Goal: Task Accomplishment & Management: Manage account settings

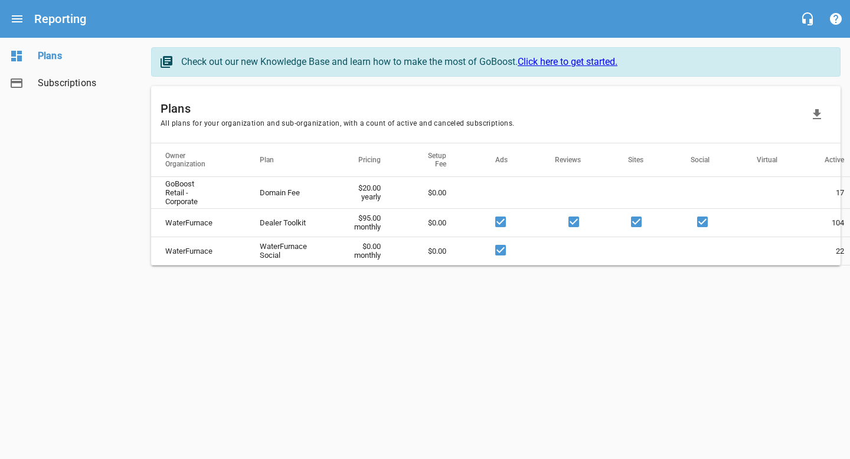
scroll to position [0, 90]
click at [68, 90] on link "Subscriptions" at bounding box center [71, 83] width 142 height 27
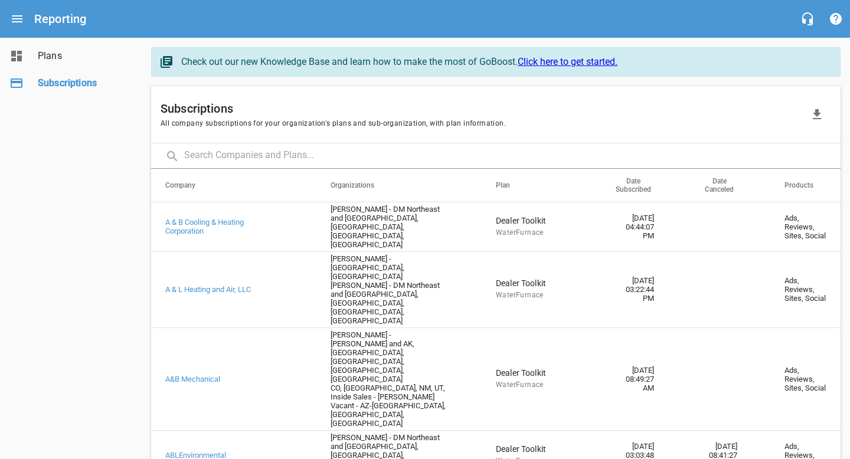
click at [45, 64] on link "Plans" at bounding box center [71, 55] width 142 height 27
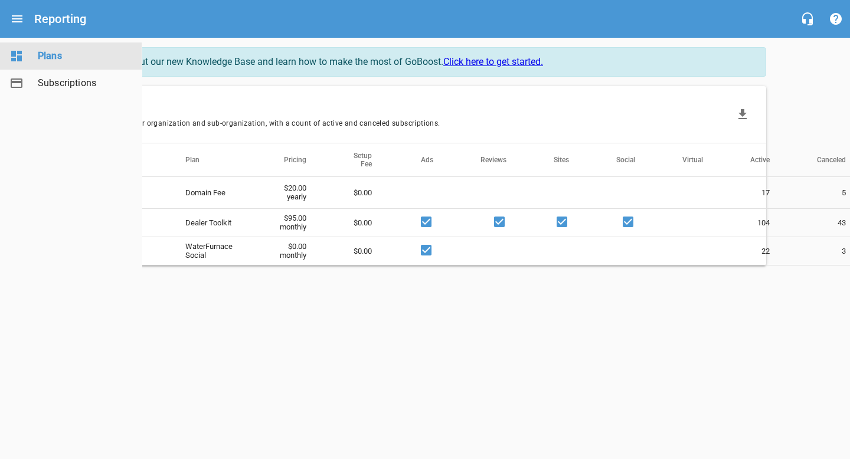
scroll to position [0, 90]
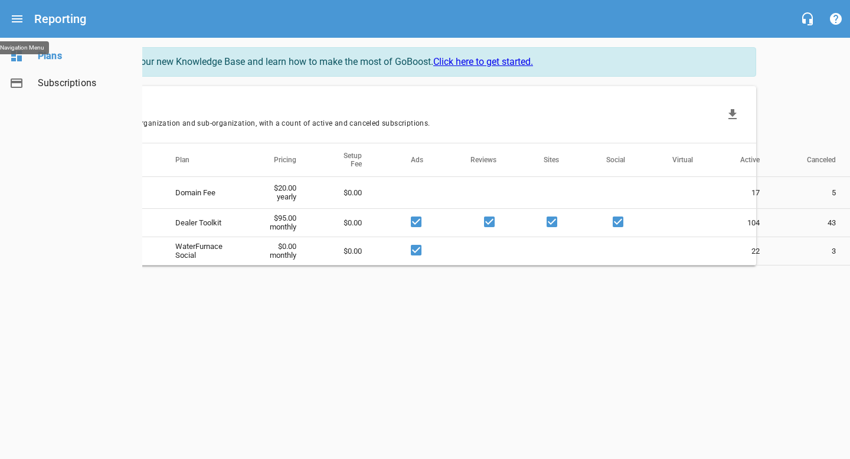
click at [19, 22] on icon "Open drawer" at bounding box center [17, 18] width 11 height 7
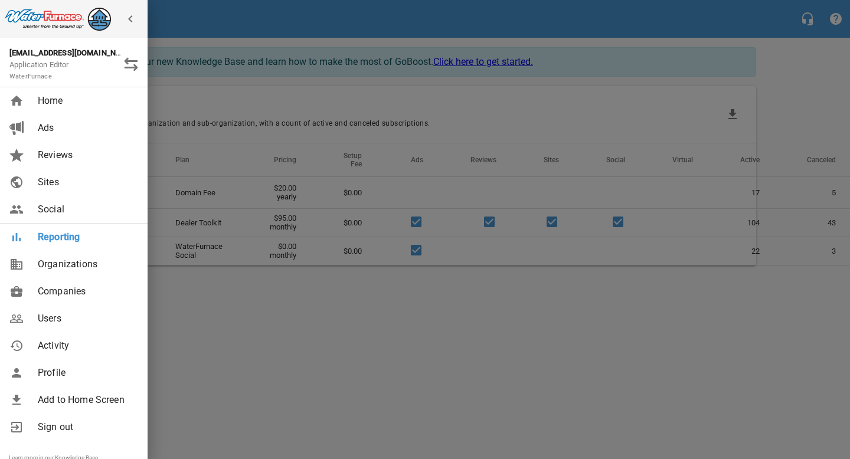
click at [277, 361] on div at bounding box center [425, 229] width 850 height 459
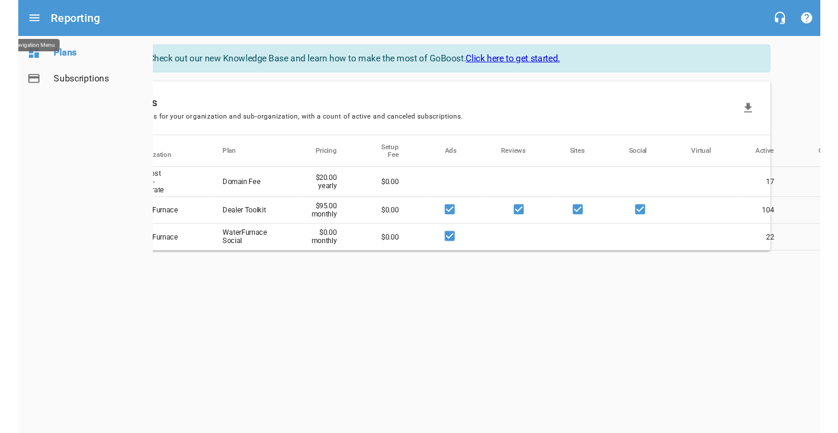
scroll to position [0, 0]
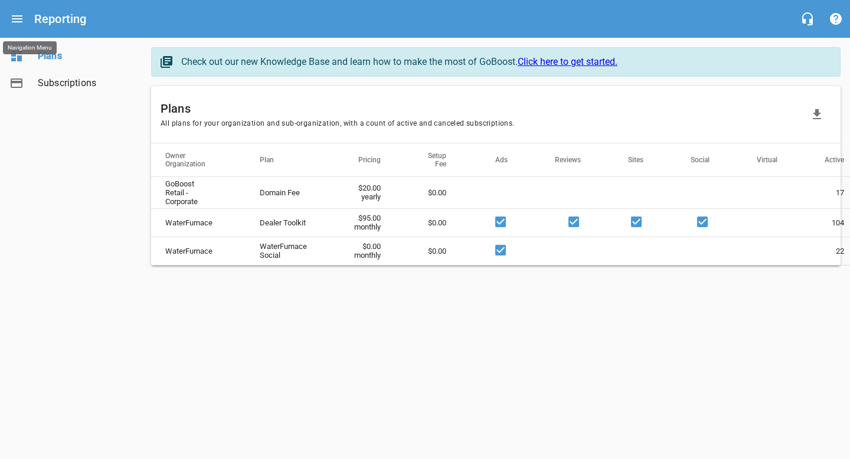
click at [59, 89] on span "Subscriptions" at bounding box center [83, 83] width 90 height 14
